Goal: Book appointment/travel/reservation

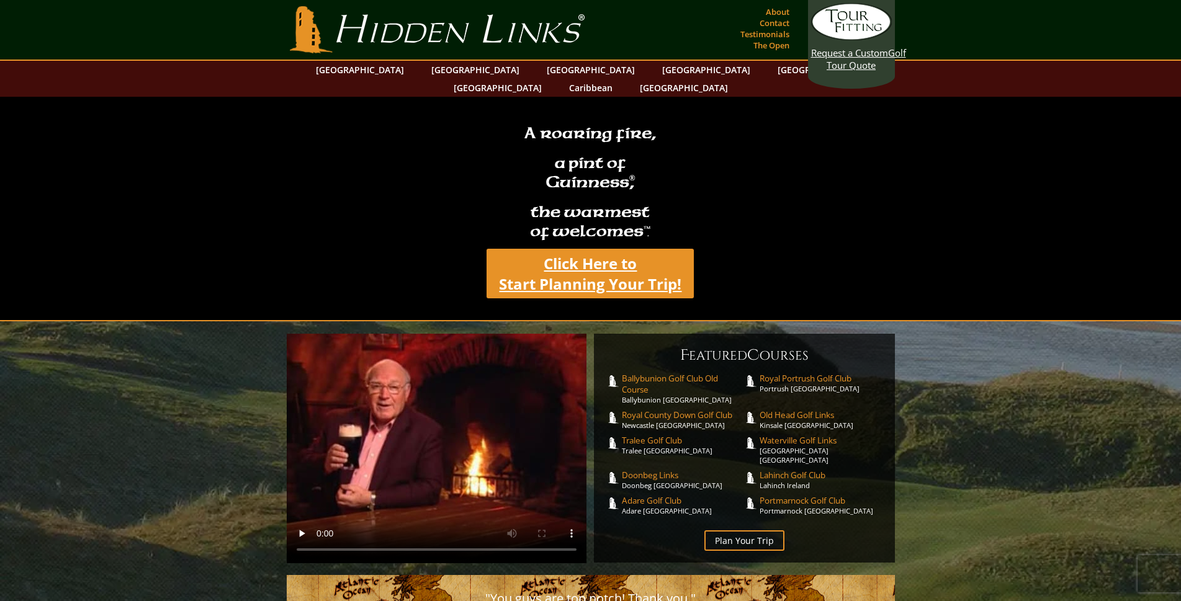
click at [600, 261] on link "Click Here to Start Planning Your Trip!" at bounding box center [589, 274] width 207 height 50
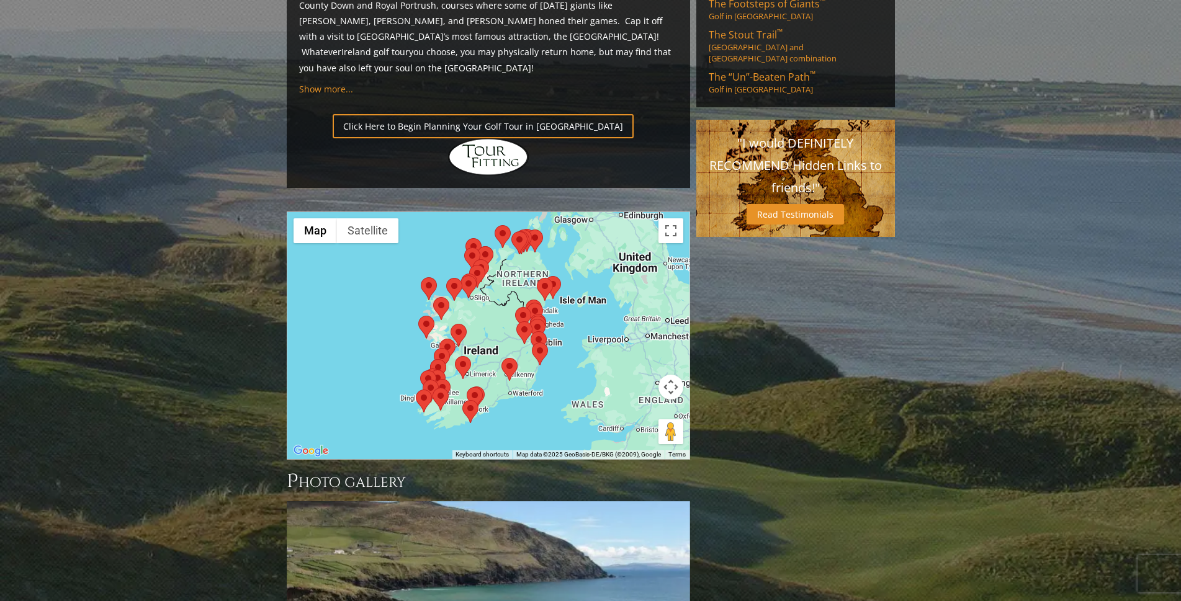
scroll to position [931, 0]
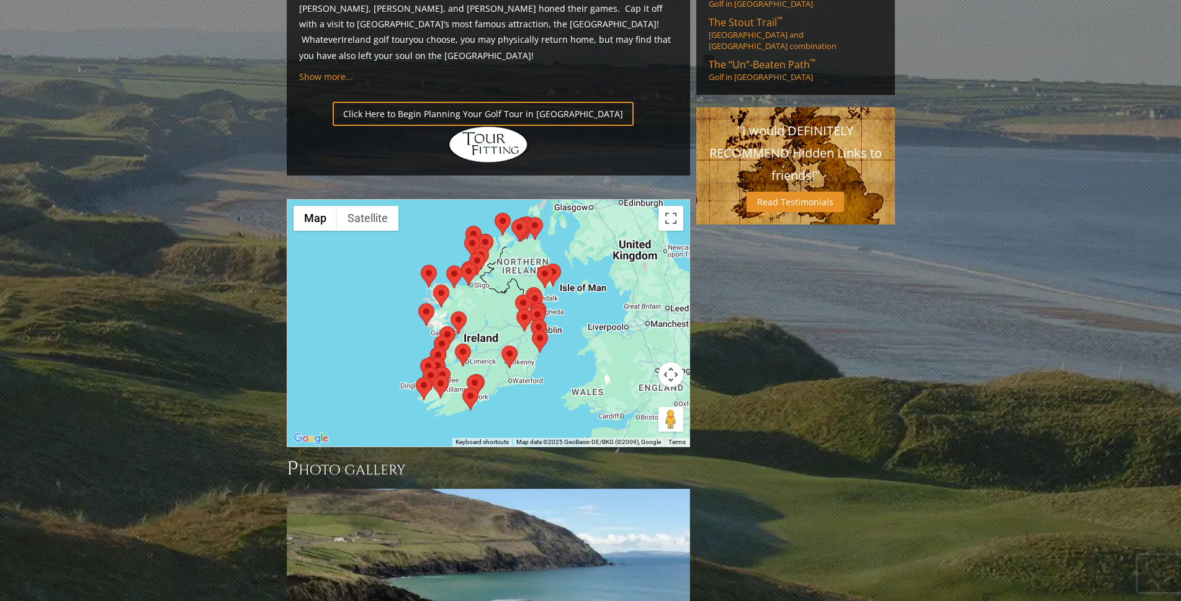
click at [503, 239] on div at bounding box center [488, 323] width 402 height 247
click at [673, 206] on button "Toggle fullscreen view" at bounding box center [670, 218] width 25 height 25
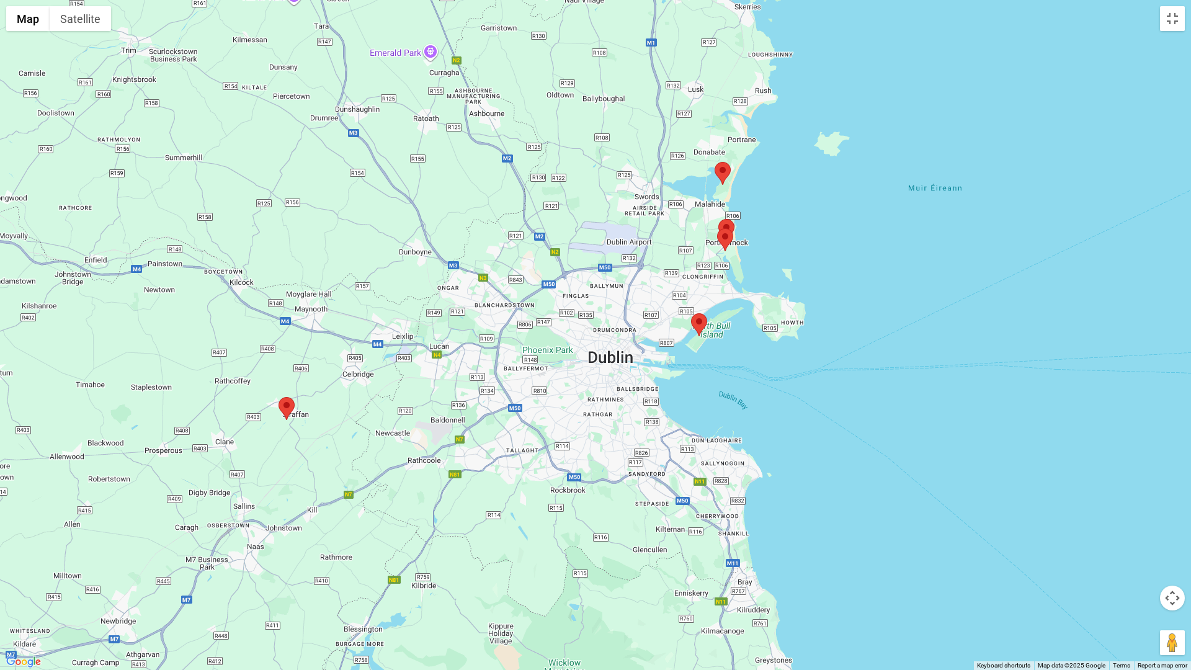
click at [691, 313] on area at bounding box center [691, 313] width 0 height 0
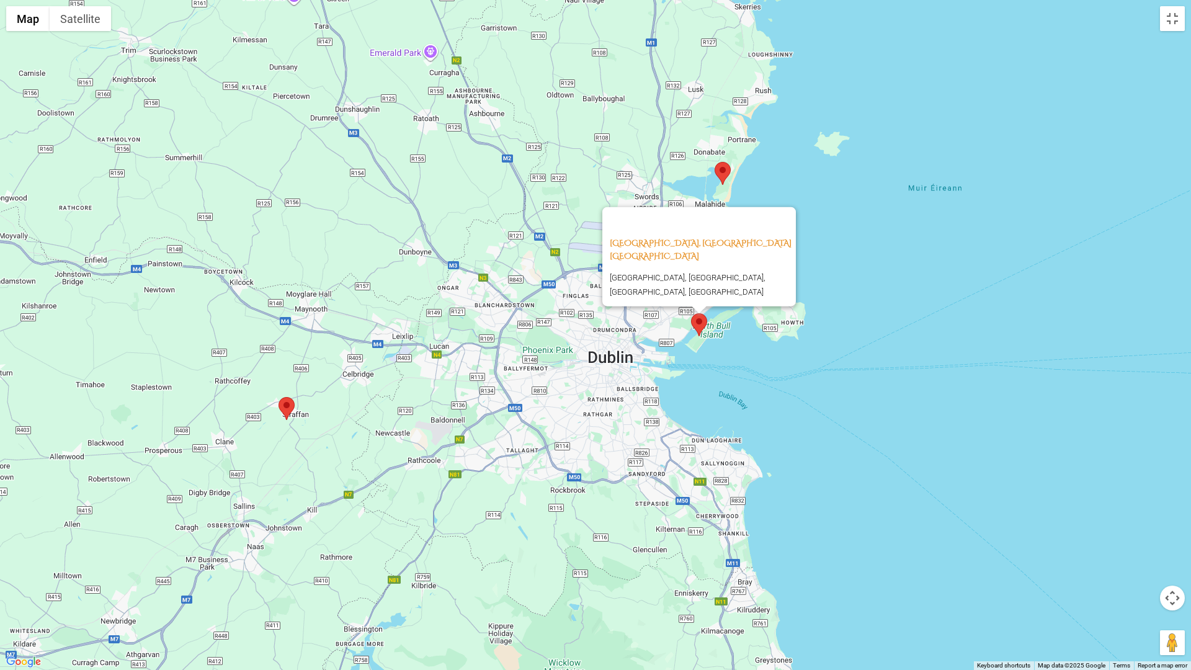
click at [719, 219] on area at bounding box center [719, 219] width 0 height 0
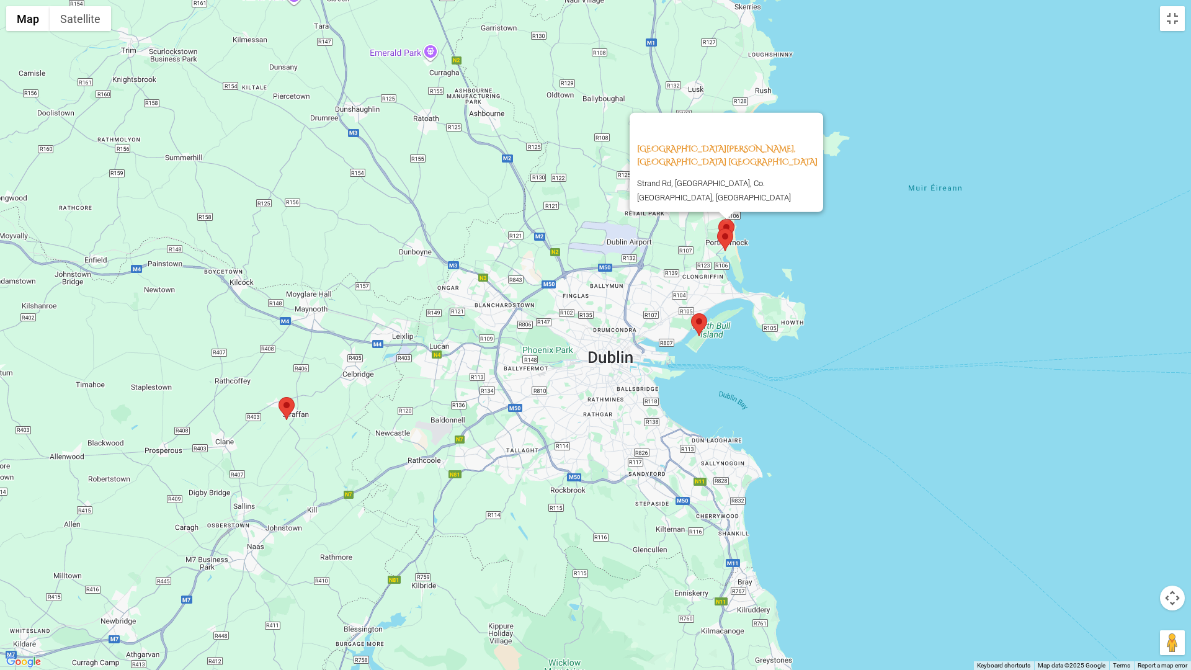
click at [717, 228] on area at bounding box center [717, 228] width 0 height 0
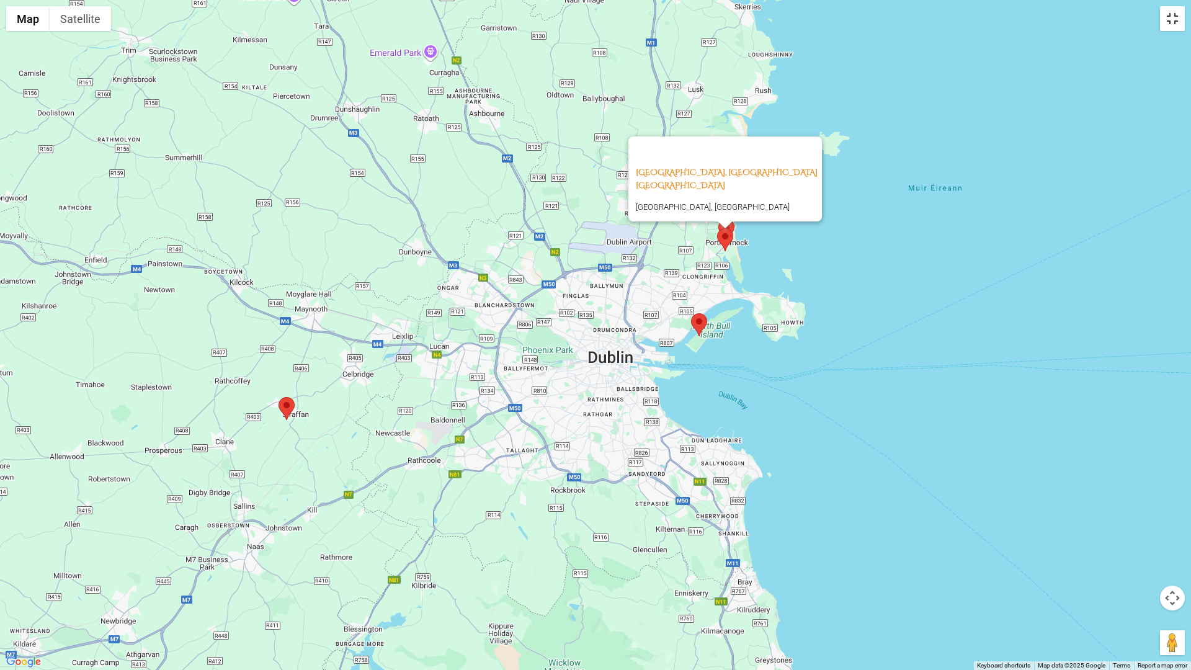
click at [1175, 14] on button "Toggle fullscreen view" at bounding box center [1172, 18] width 25 height 25
